Goal: Task Accomplishment & Management: Complete application form

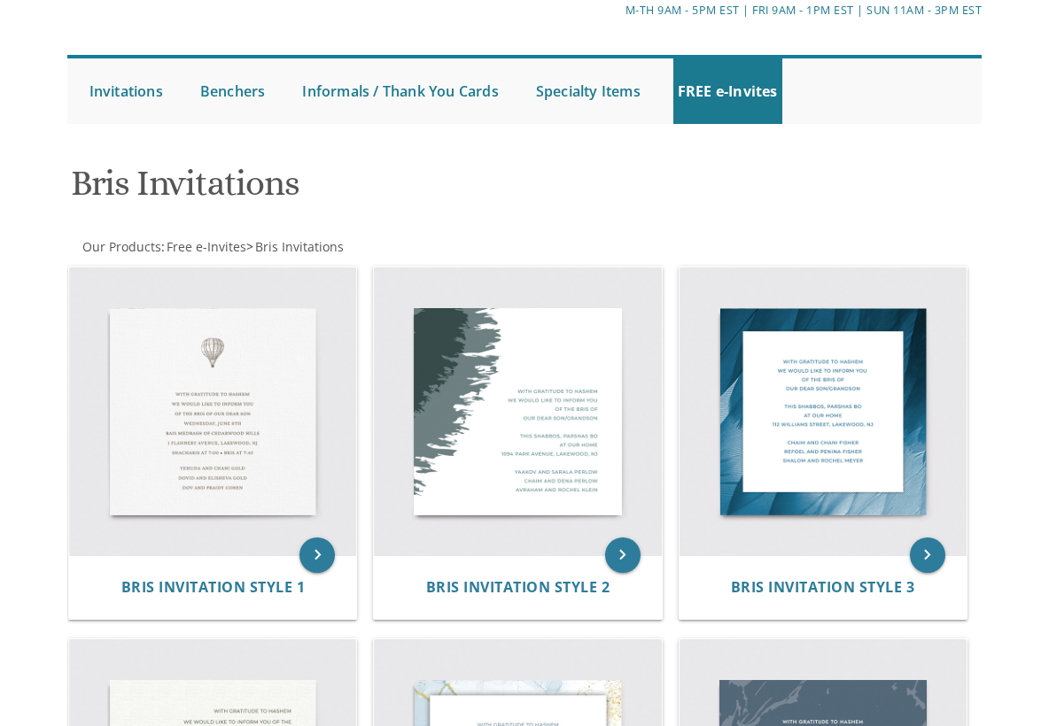
scroll to position [129, 0]
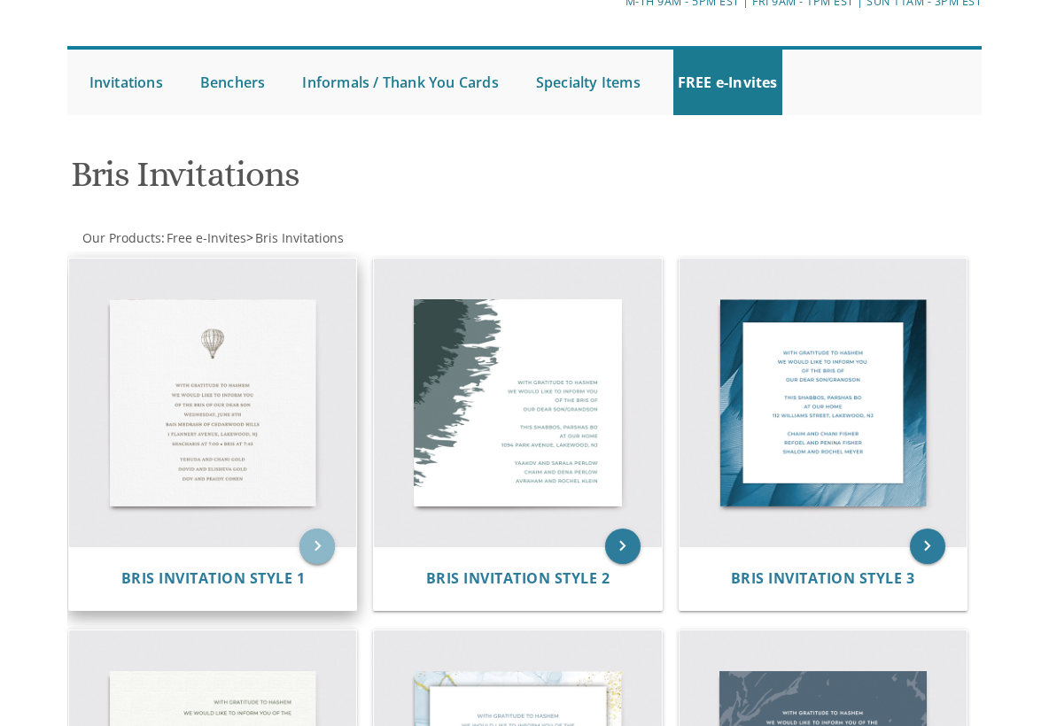
click at [312, 529] on icon "keyboard_arrow_right" at bounding box center [316, 546] width 35 height 35
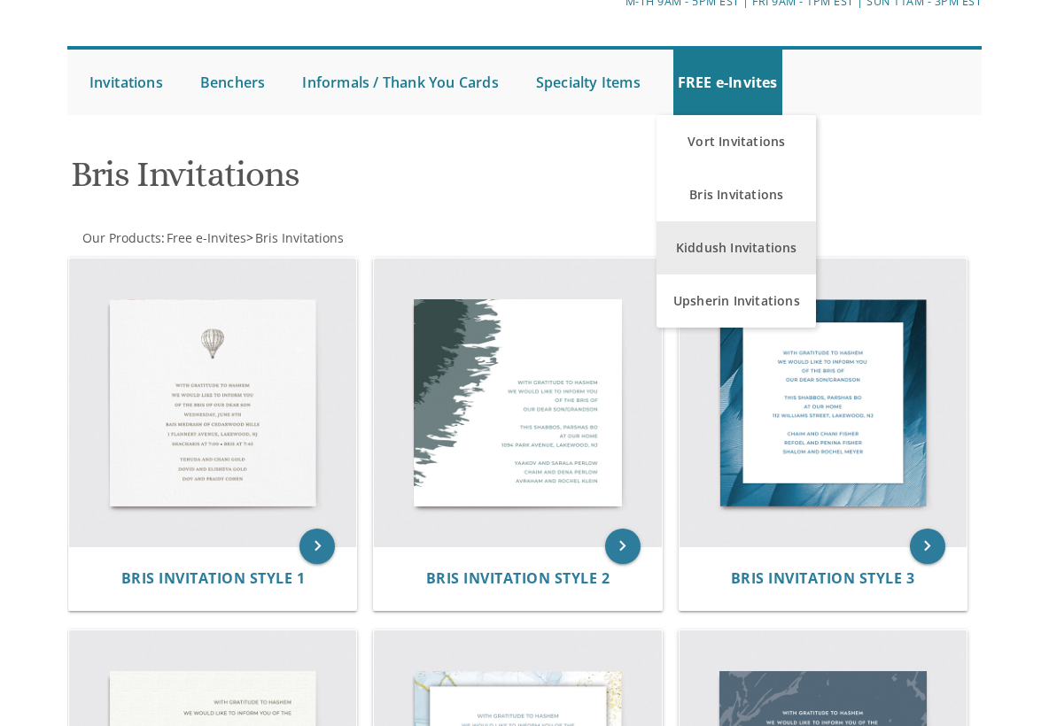
click at [718, 241] on link "Kiddush Invitations" at bounding box center [735, 247] width 159 height 53
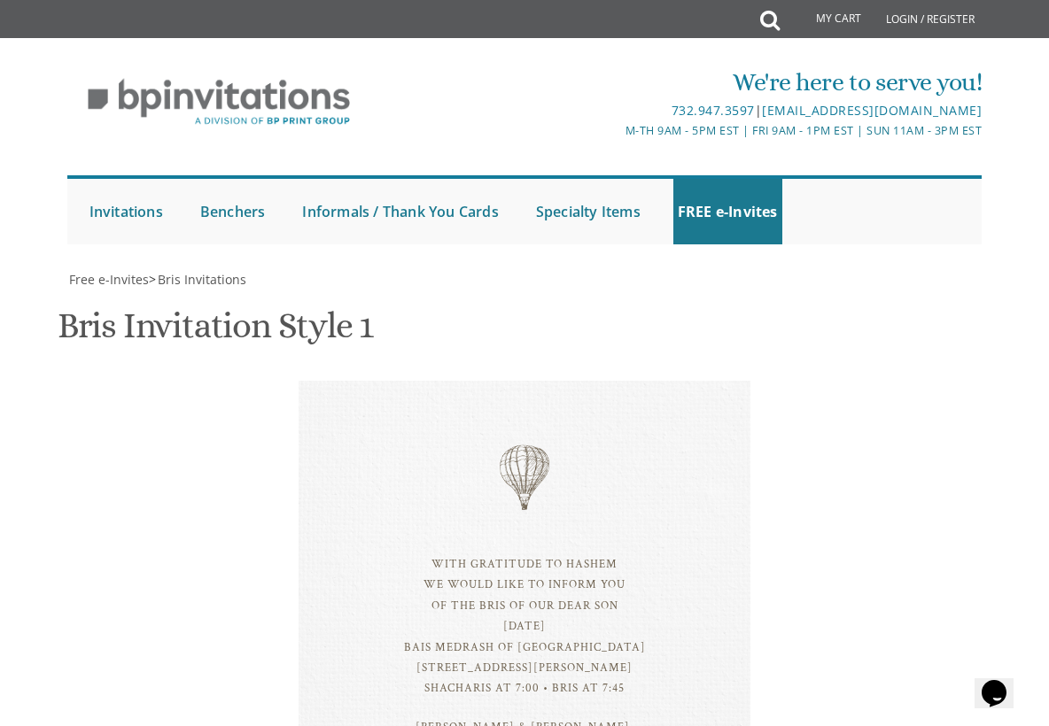
scroll to position [50, 0]
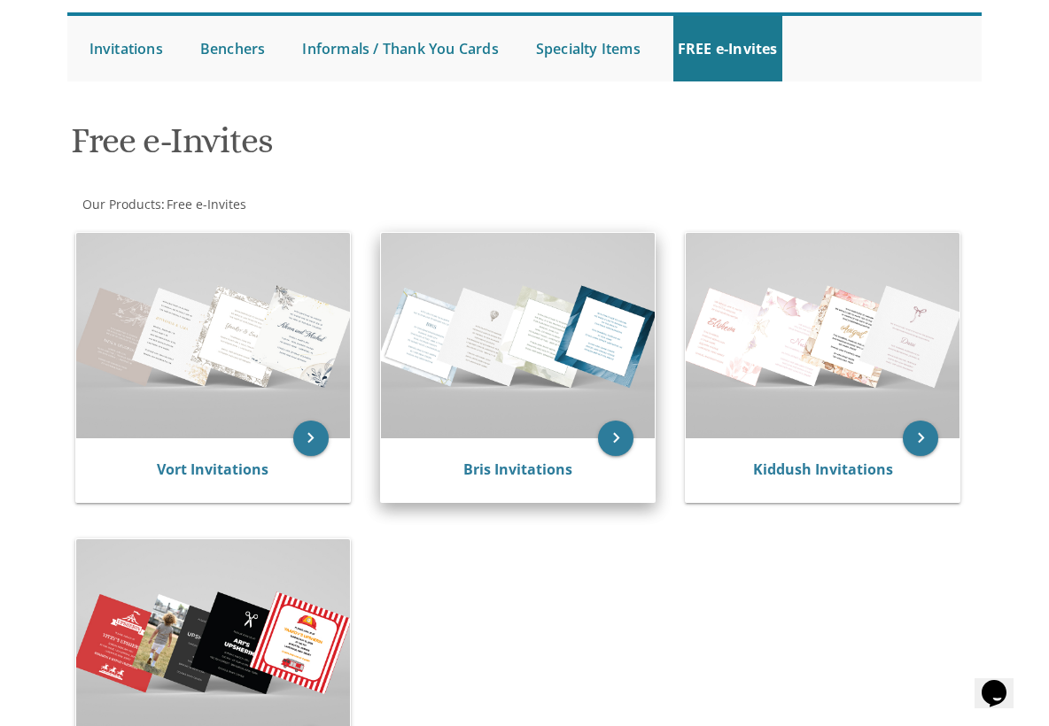
click at [524, 440] on div "Bris Invitations" at bounding box center [518, 470] width 274 height 64
click at [524, 429] on img at bounding box center [518, 335] width 274 height 205
click at [606, 437] on icon "keyboard_arrow_right" at bounding box center [615, 438] width 35 height 35
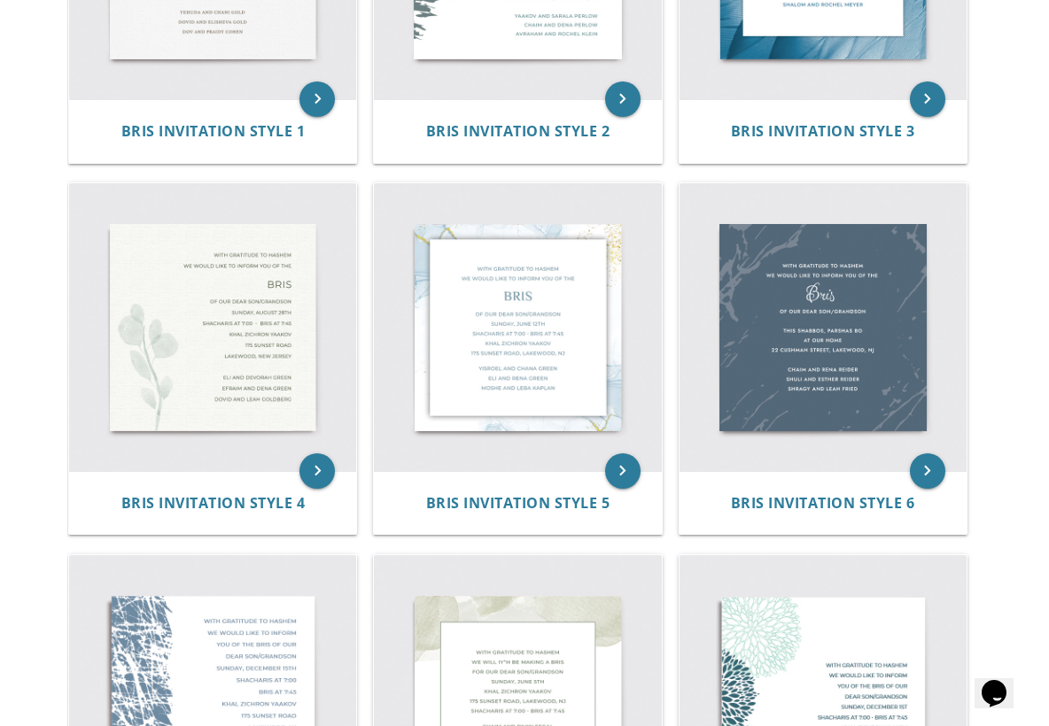
scroll to position [564, 0]
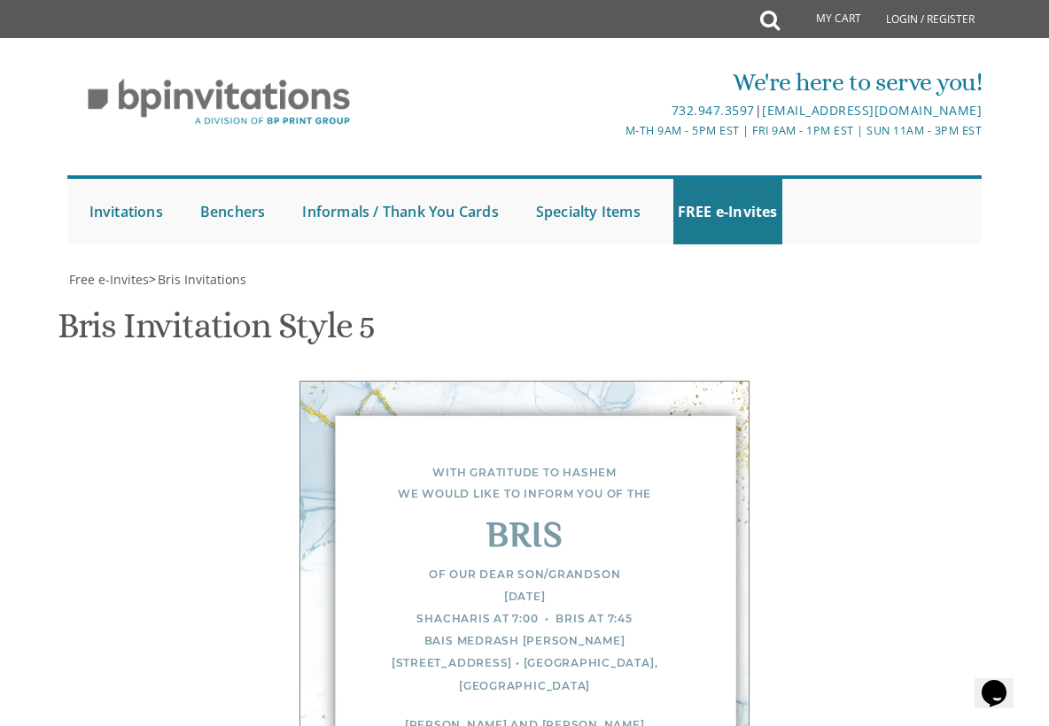
scroll to position [540, 0]
type textarea "With gratitude to Hashem We would like to invite you to the"
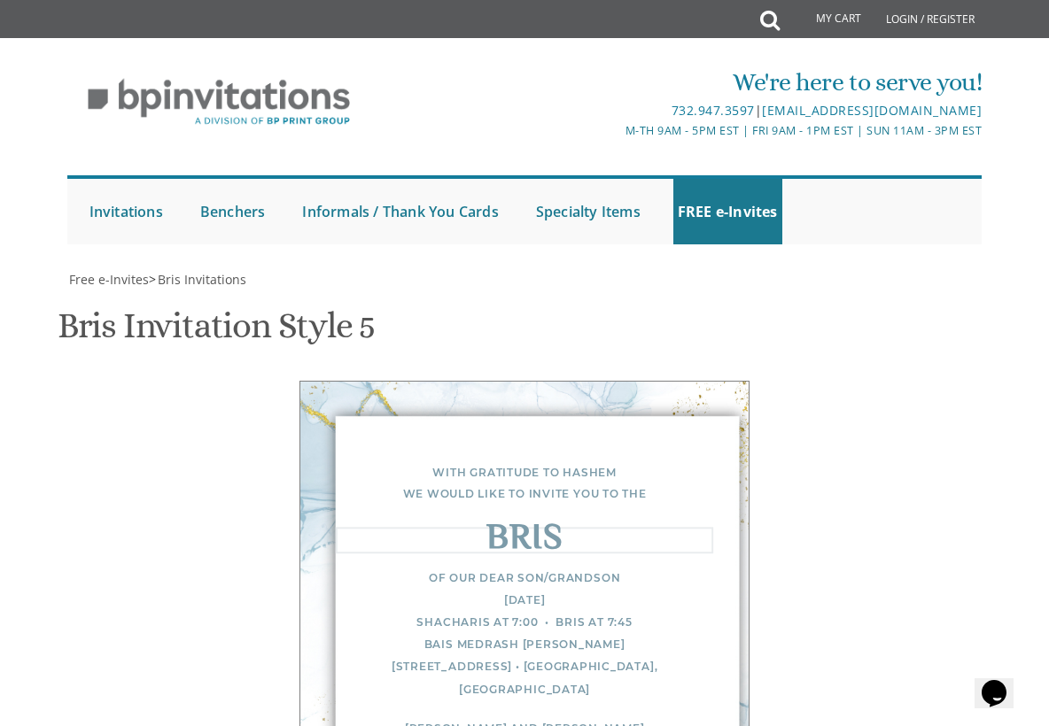
type textarea "B"
type textarea "p"
type textarea "Pidyon Haben"
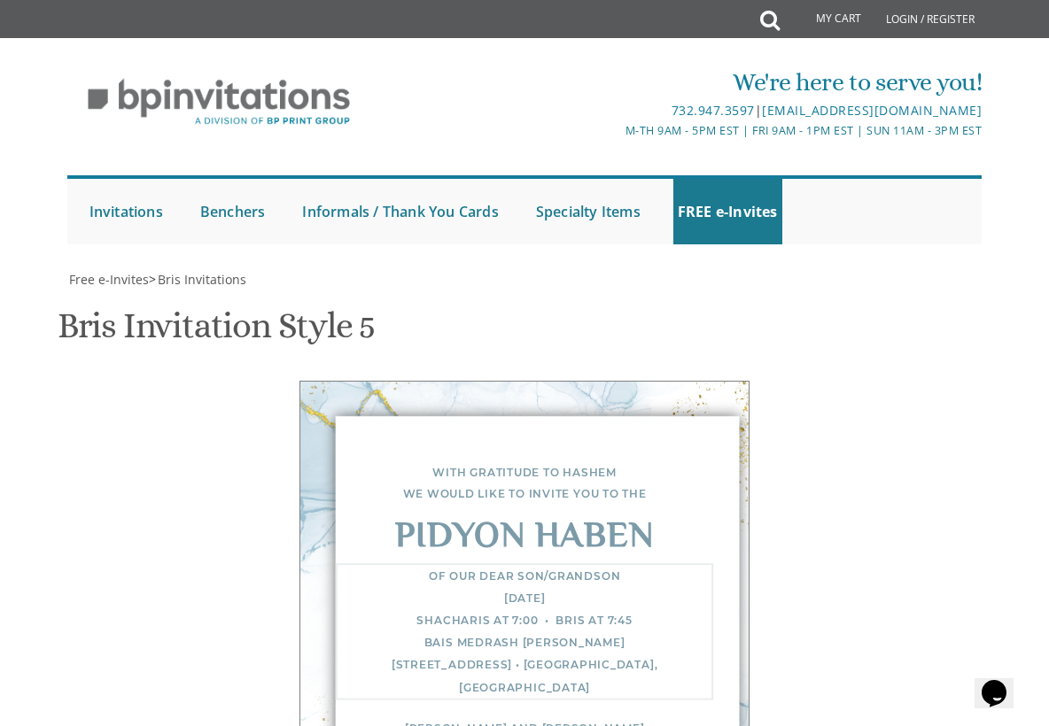
drag, startPoint x: 399, startPoint y: 457, endPoint x: 523, endPoint y: 446, distance: 124.4
type textarea "of our dear son/grandson Yehuda Leib Motzei Rosh Hashana 13 Hilton Drive • Lake…"
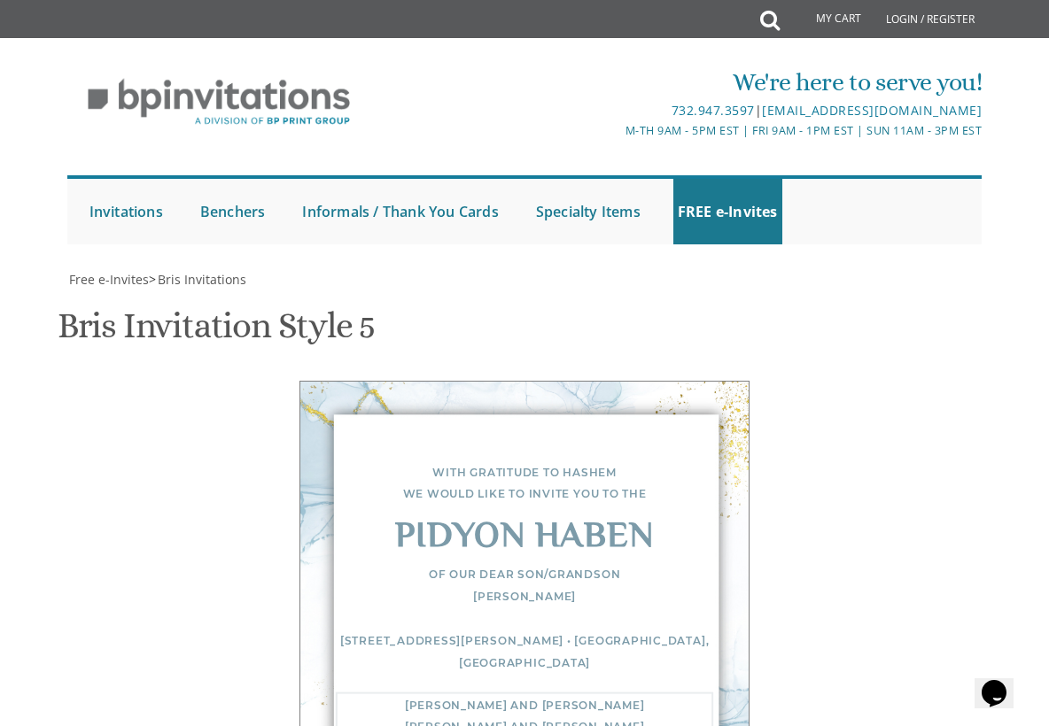
drag, startPoint x: 545, startPoint y: 545, endPoint x: 391, endPoint y: 493, distance: 162.4
type textarea "Yaakov and Miriam Rosenberg Shlomo and Sarah Rosenberg Menachem and Sori King"
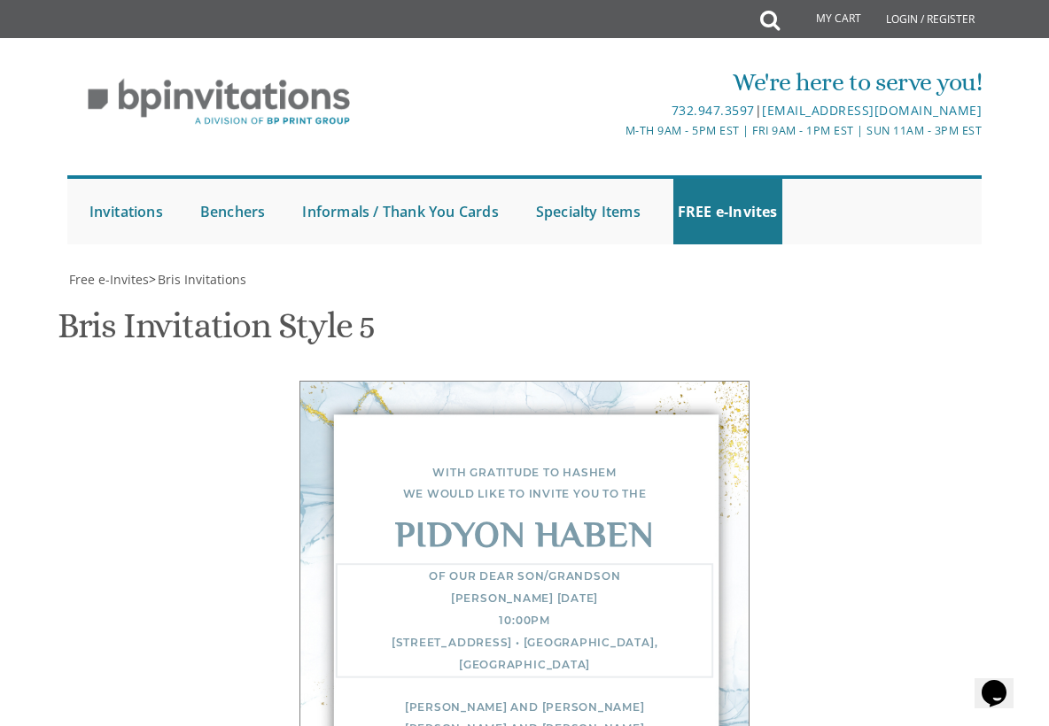
type textarea "of our dear son/grandson Yehuda Leib Motzei Rosh Hashana/September 24 10:00PM 1…"
type textarea "With gratitude to Hashem Yisborach We would like to invite you to the"
